Goal: Register for event/course

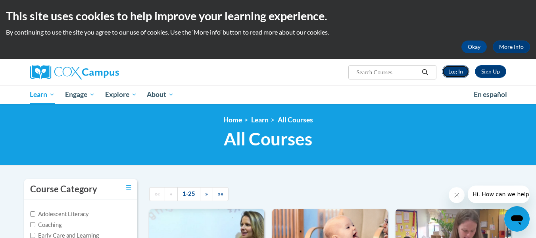
click at [448, 73] on link "Log In" at bounding box center [455, 71] width 27 height 13
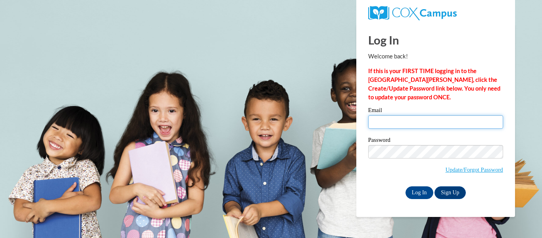
click at [404, 123] on input "Email" at bounding box center [435, 121] width 135 height 13
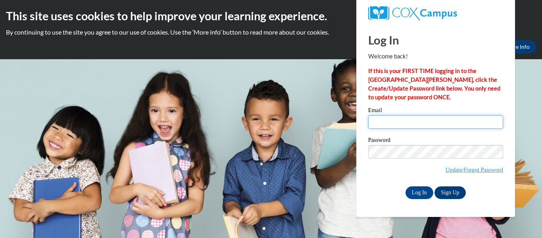
type input "csteigerwald@greenfield.k12.wi.us"
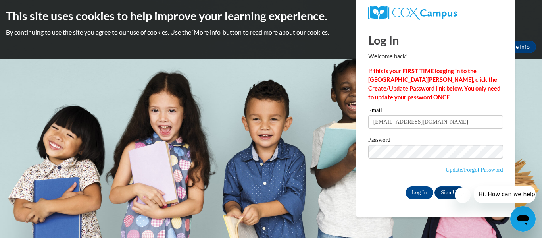
click at [383, 160] on span "Update/Forgot Password" at bounding box center [435, 161] width 135 height 33
click at [421, 190] on input "Log In" at bounding box center [420, 192] width 28 height 13
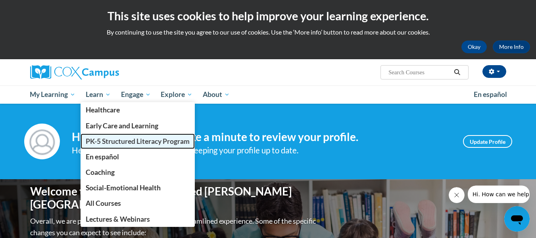
click at [108, 141] on span "PK-5 Structured Literacy Program" at bounding box center [138, 141] width 104 height 8
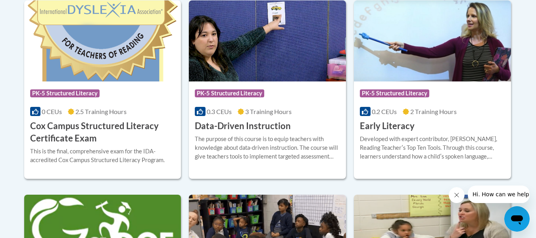
scroll to position [357, 0]
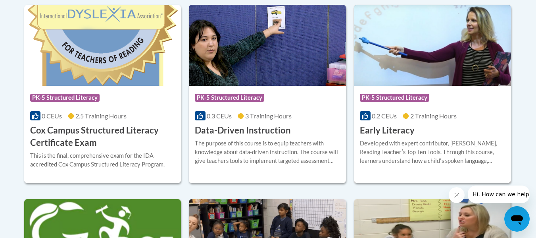
click at [381, 95] on span "PK-5 Structured Literacy" at bounding box center [394, 98] width 69 height 8
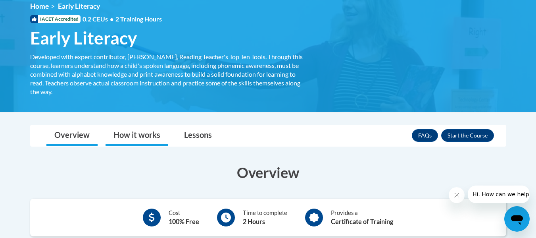
scroll to position [159, 0]
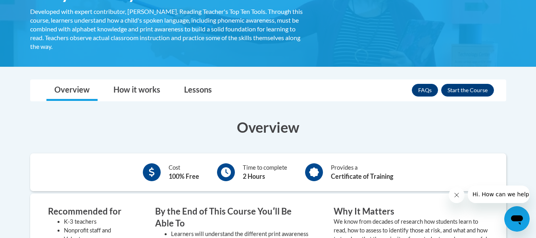
click at [479, 79] on nav "Toggle navigation Overview How it works Lessons Resources FAQs Enroll" at bounding box center [268, 90] width 476 height 22
click at [473, 87] on button "Enroll" at bounding box center [467, 90] width 53 height 13
